Goal: Task Accomplishment & Management: Use online tool/utility

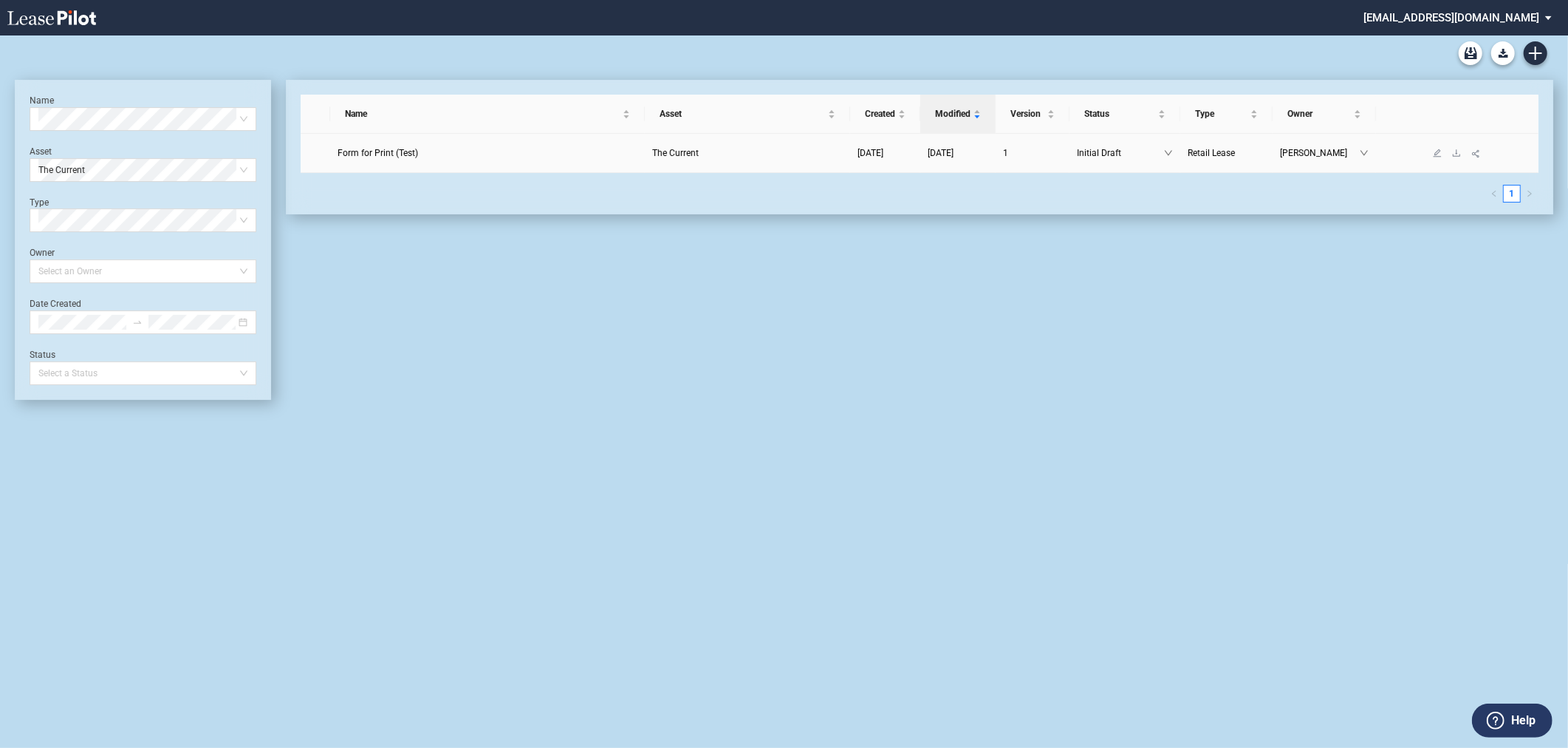
click at [394, 155] on span "Form for Print (Test)" at bounding box center [378, 153] width 81 height 11
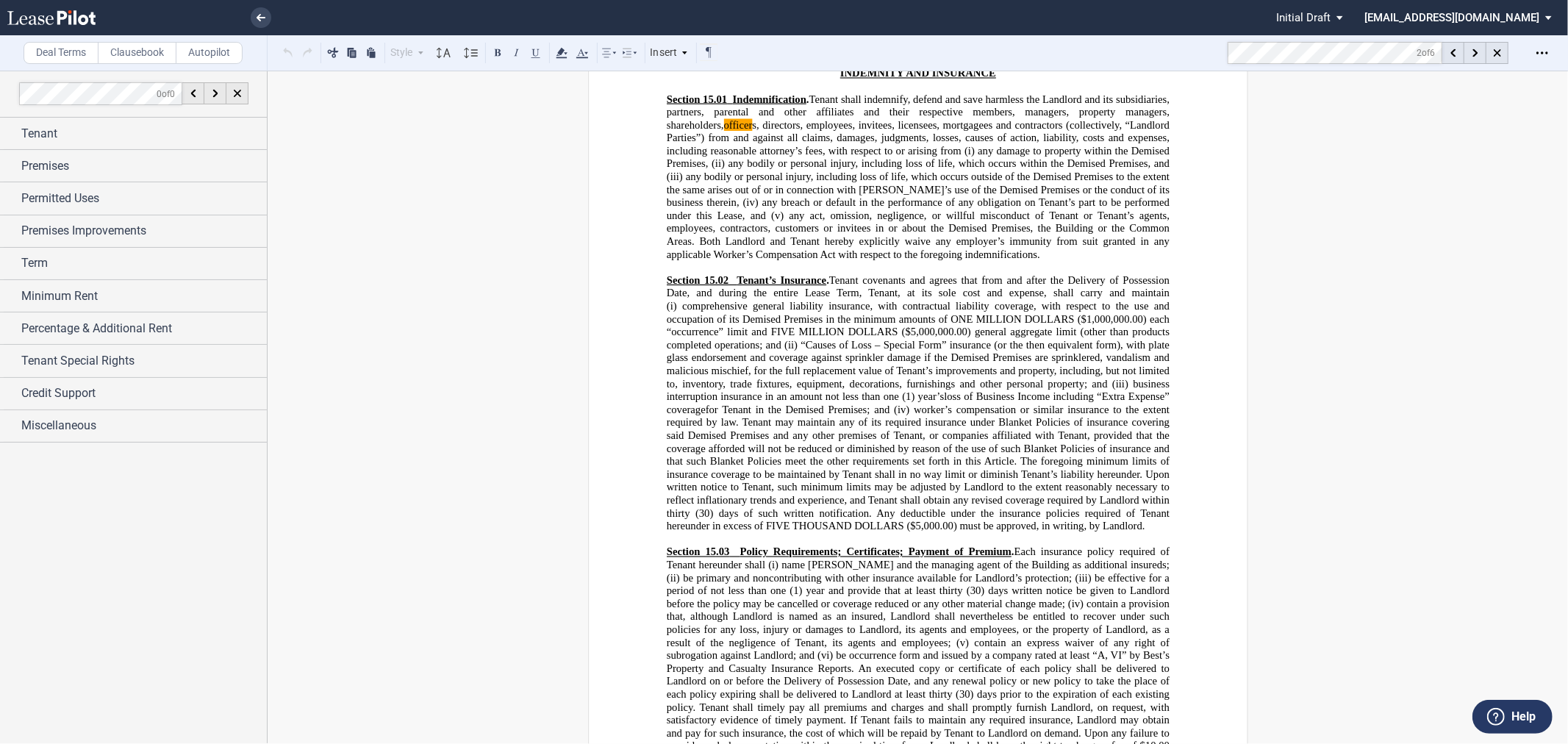
scroll to position [11384, 0]
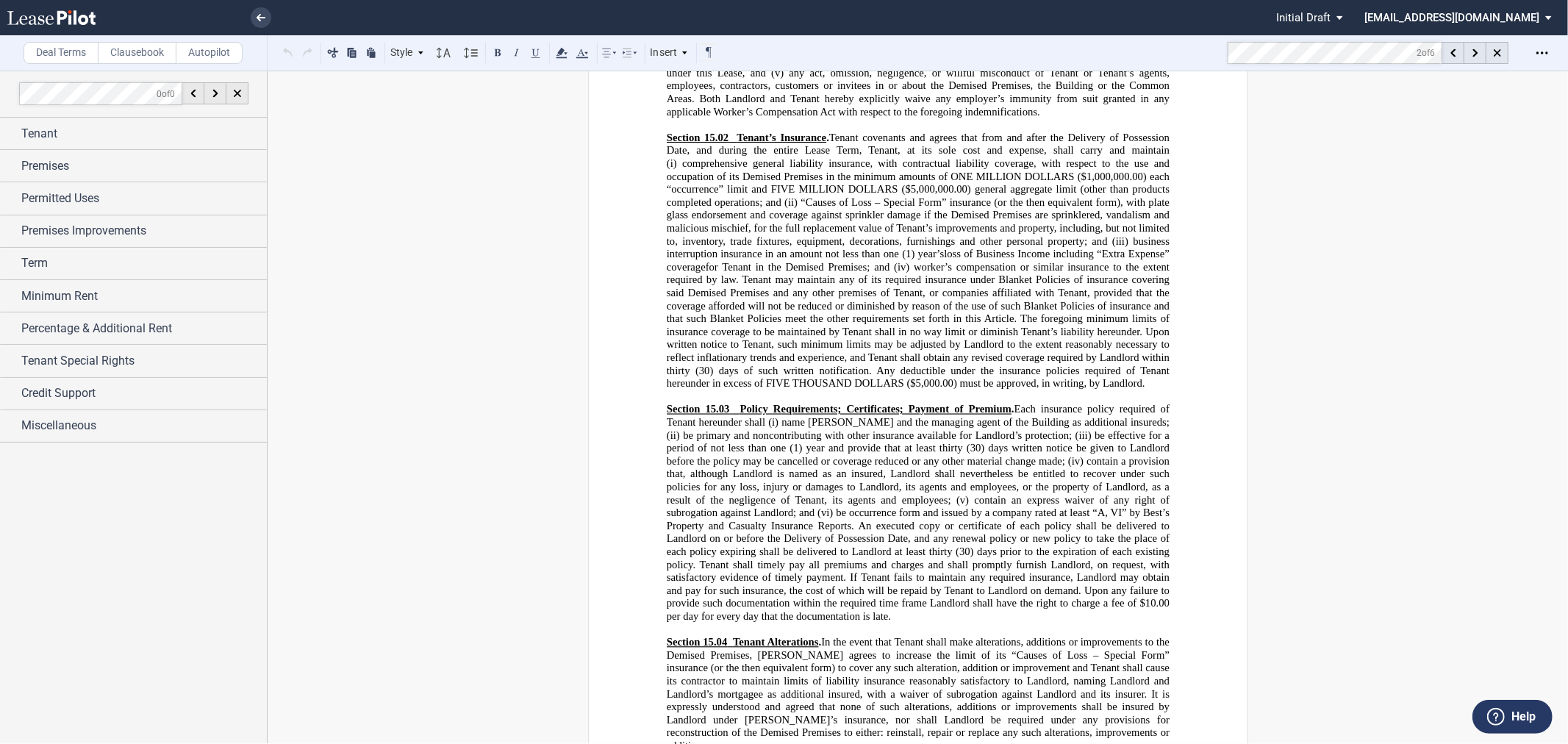
drag, startPoint x: 1151, startPoint y: 333, endPoint x: 1106, endPoint y: 367, distance: 56.4
